Goal: Find specific page/section: Find specific page/section

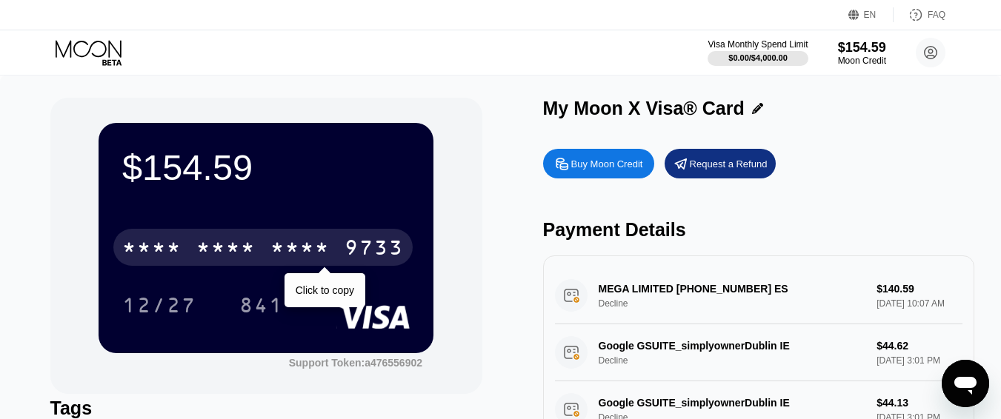
click at [236, 248] on div "* * * *" at bounding box center [225, 250] width 59 height 24
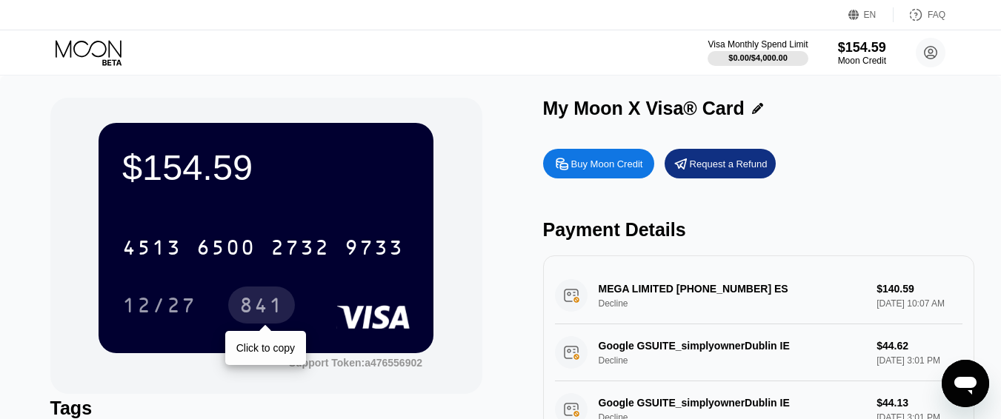
click at [252, 305] on div "841" at bounding box center [261, 308] width 44 height 24
